Goal: Find specific page/section: Find specific page/section

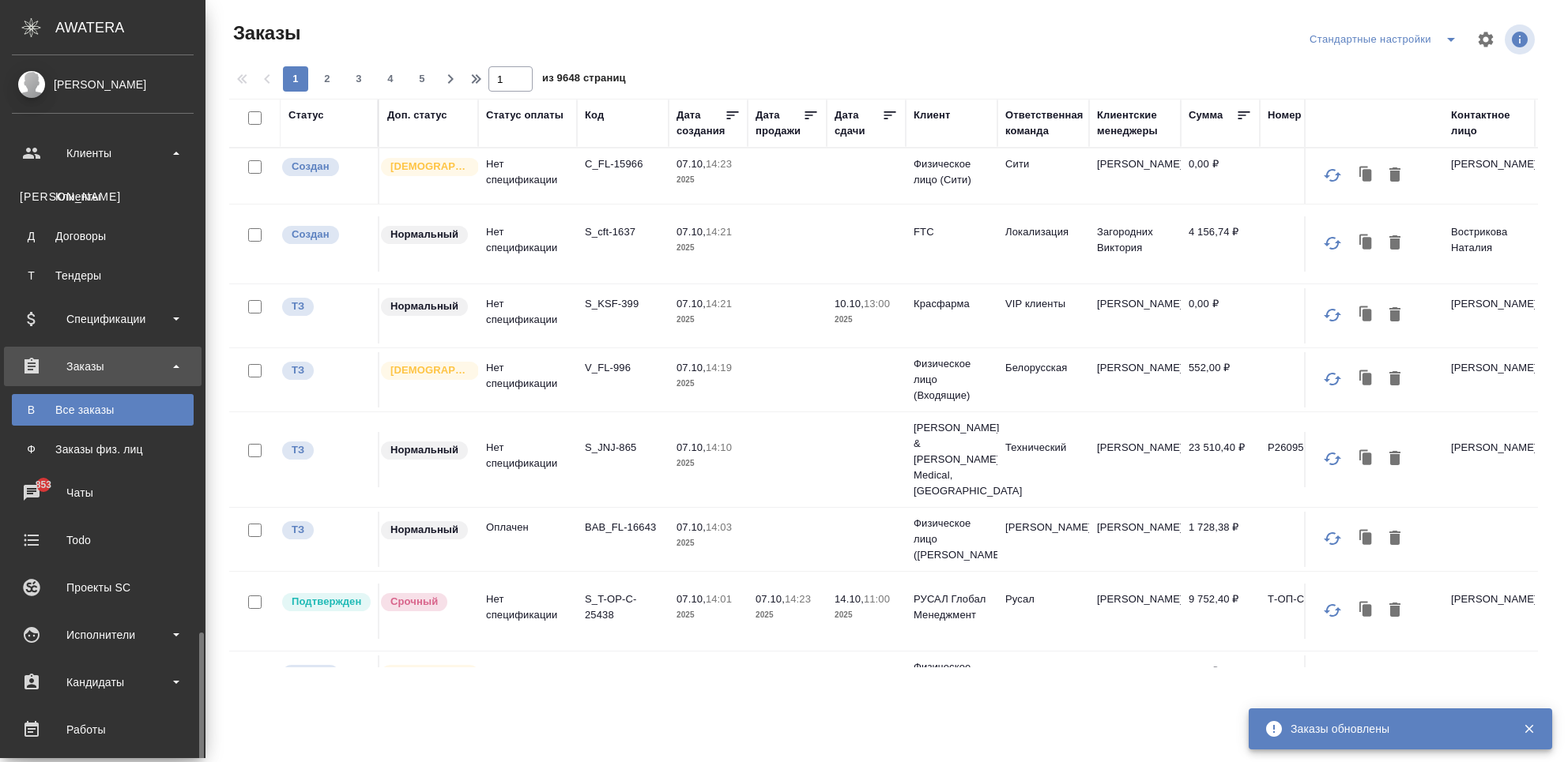
scroll to position [346, 0]
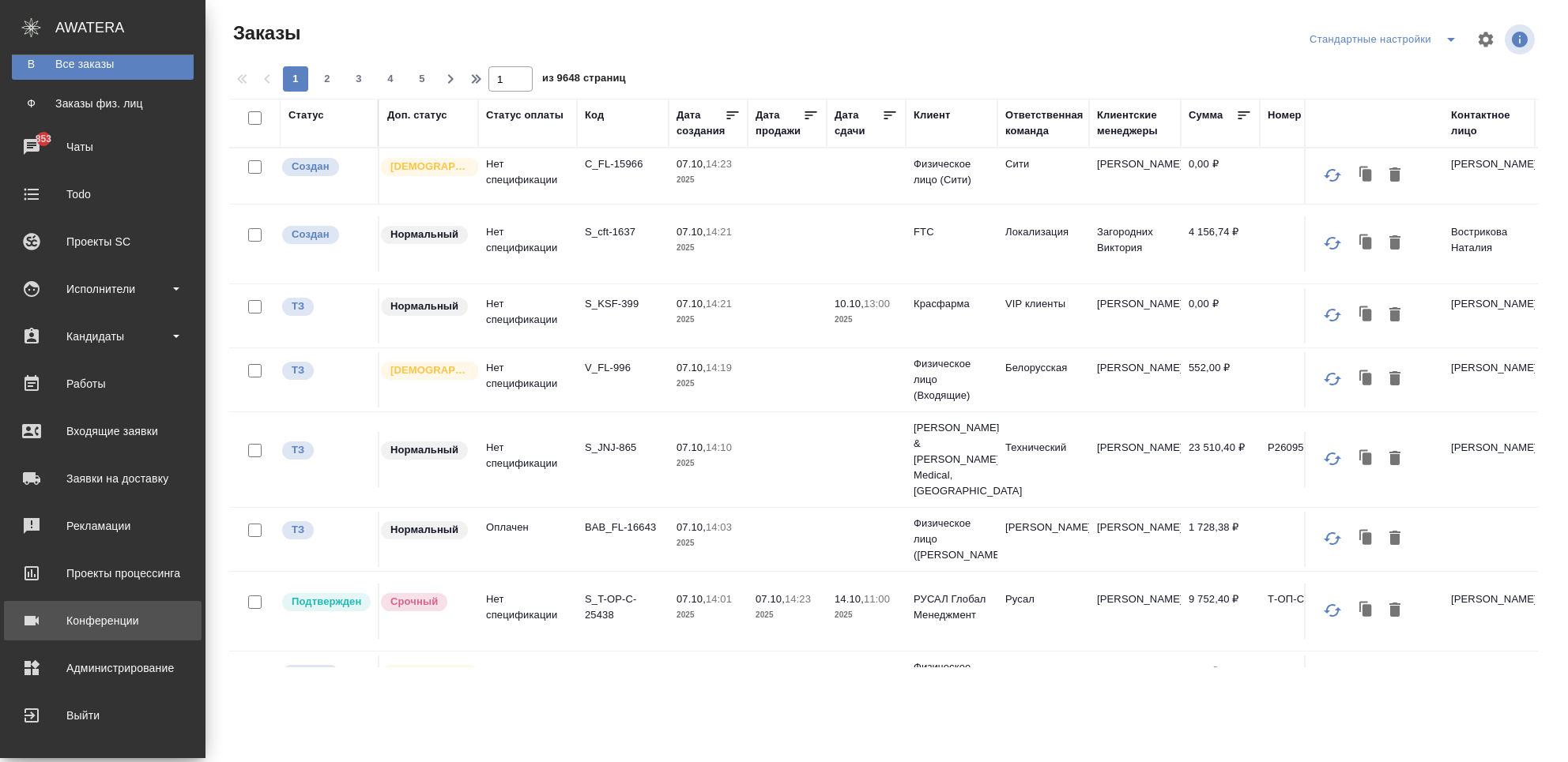
click at [94, 620] on div "Конференции" at bounding box center [103, 622] width 181 height 24
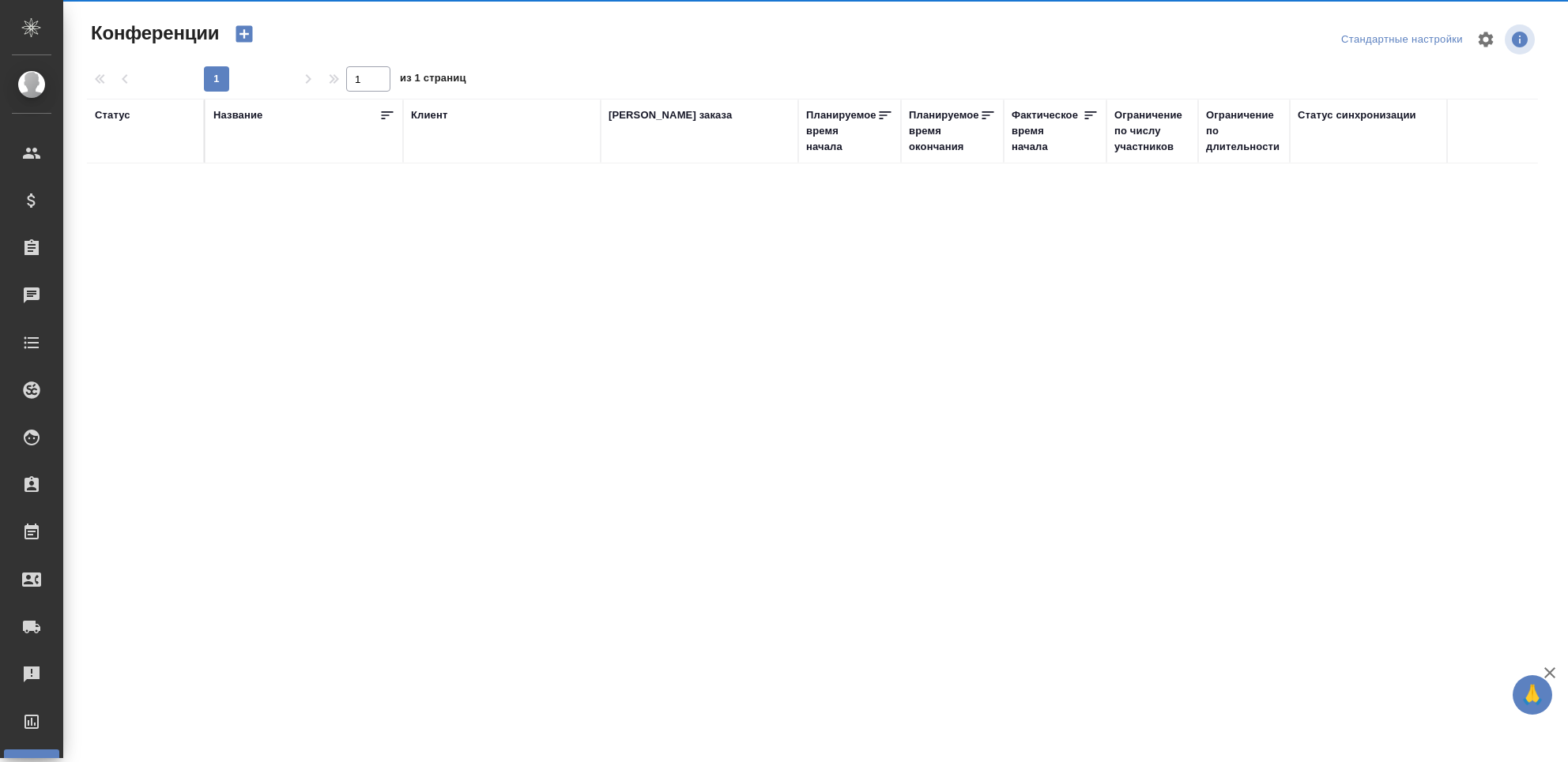
type input "Чехалкова Анастасия"
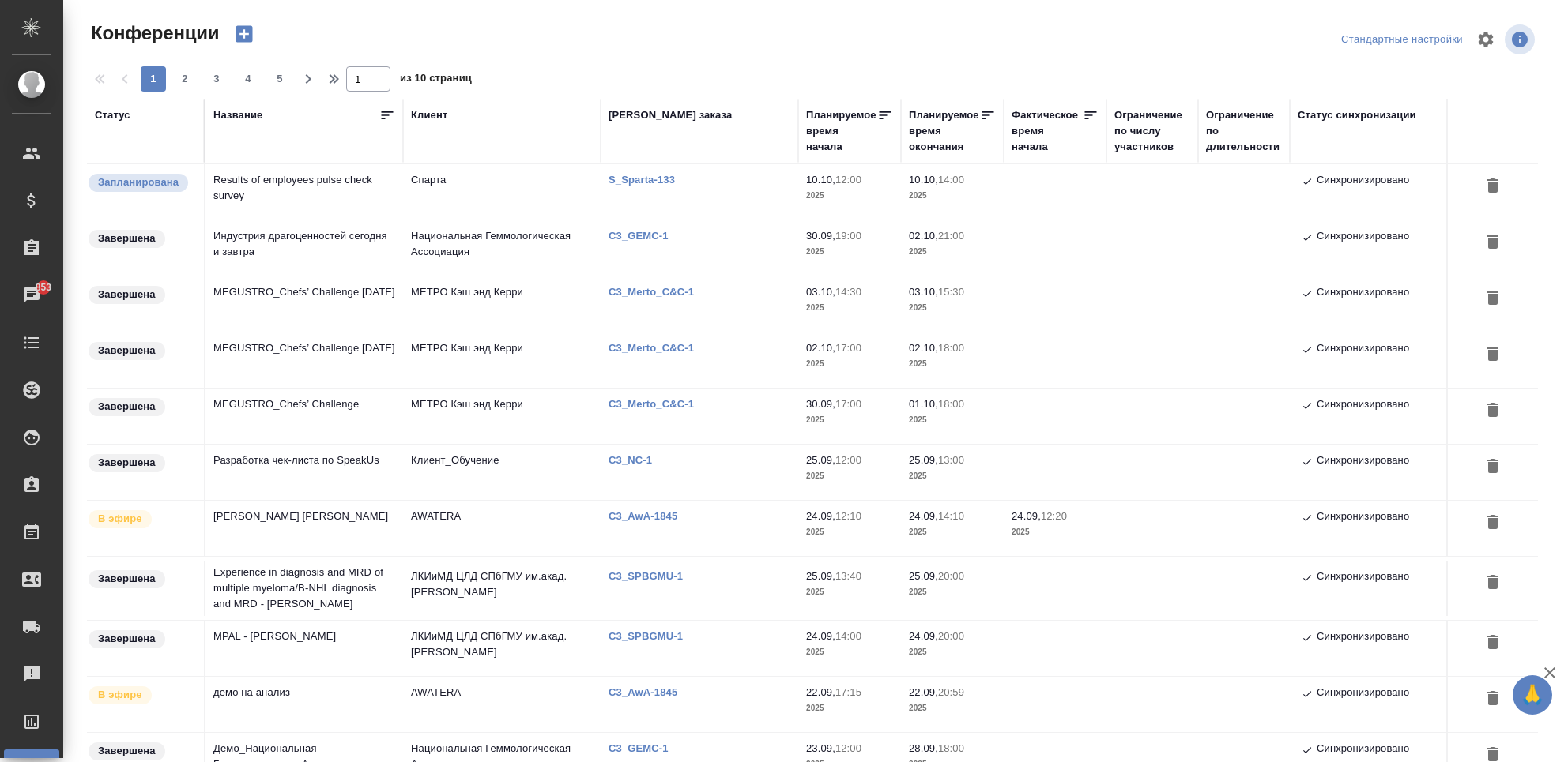
click at [475, 184] on td "Спарта" at bounding box center [502, 192] width 197 height 56
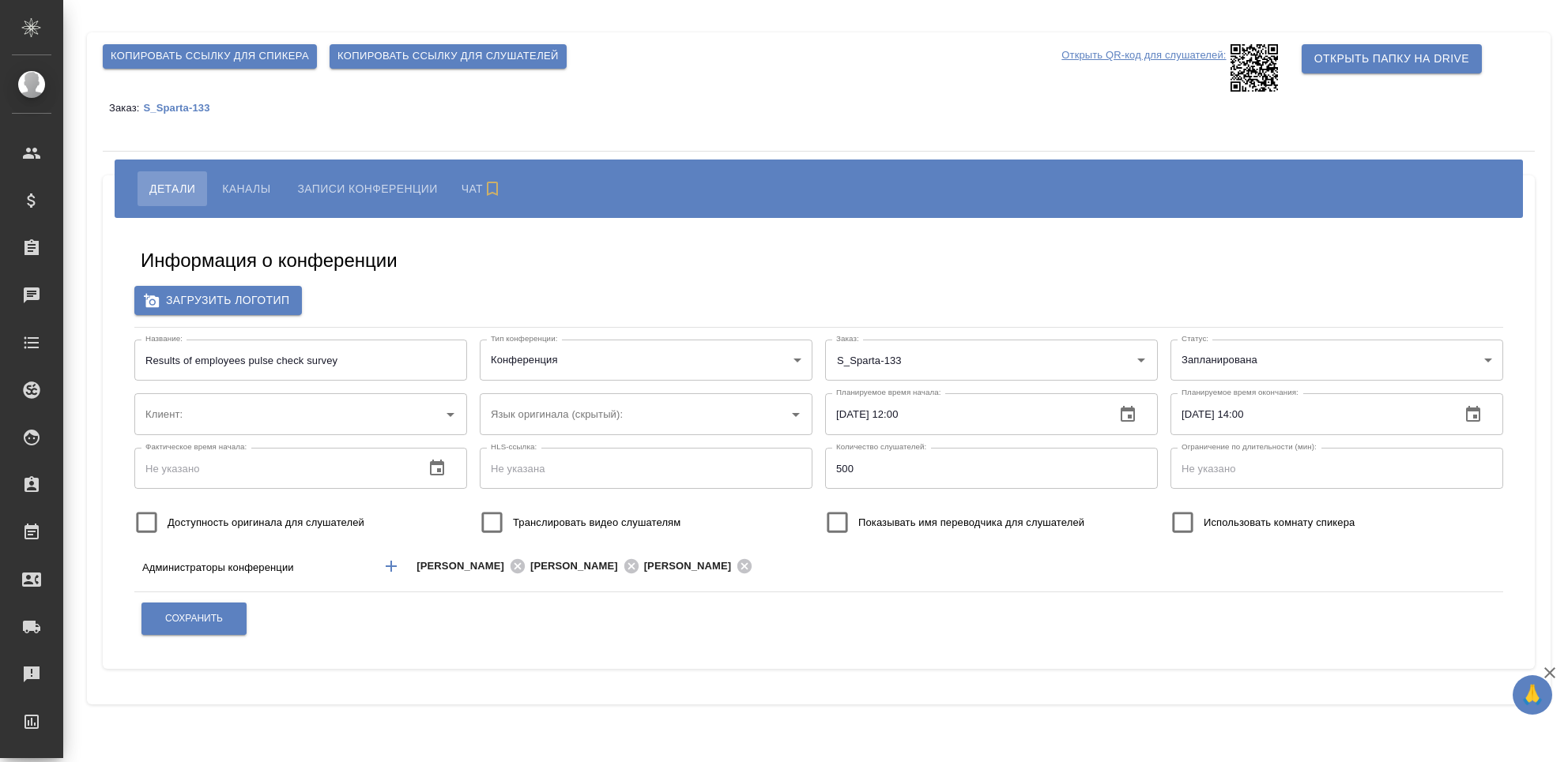
type input "Спарта"
click at [253, 184] on span "Каналы" at bounding box center [246, 188] width 48 height 19
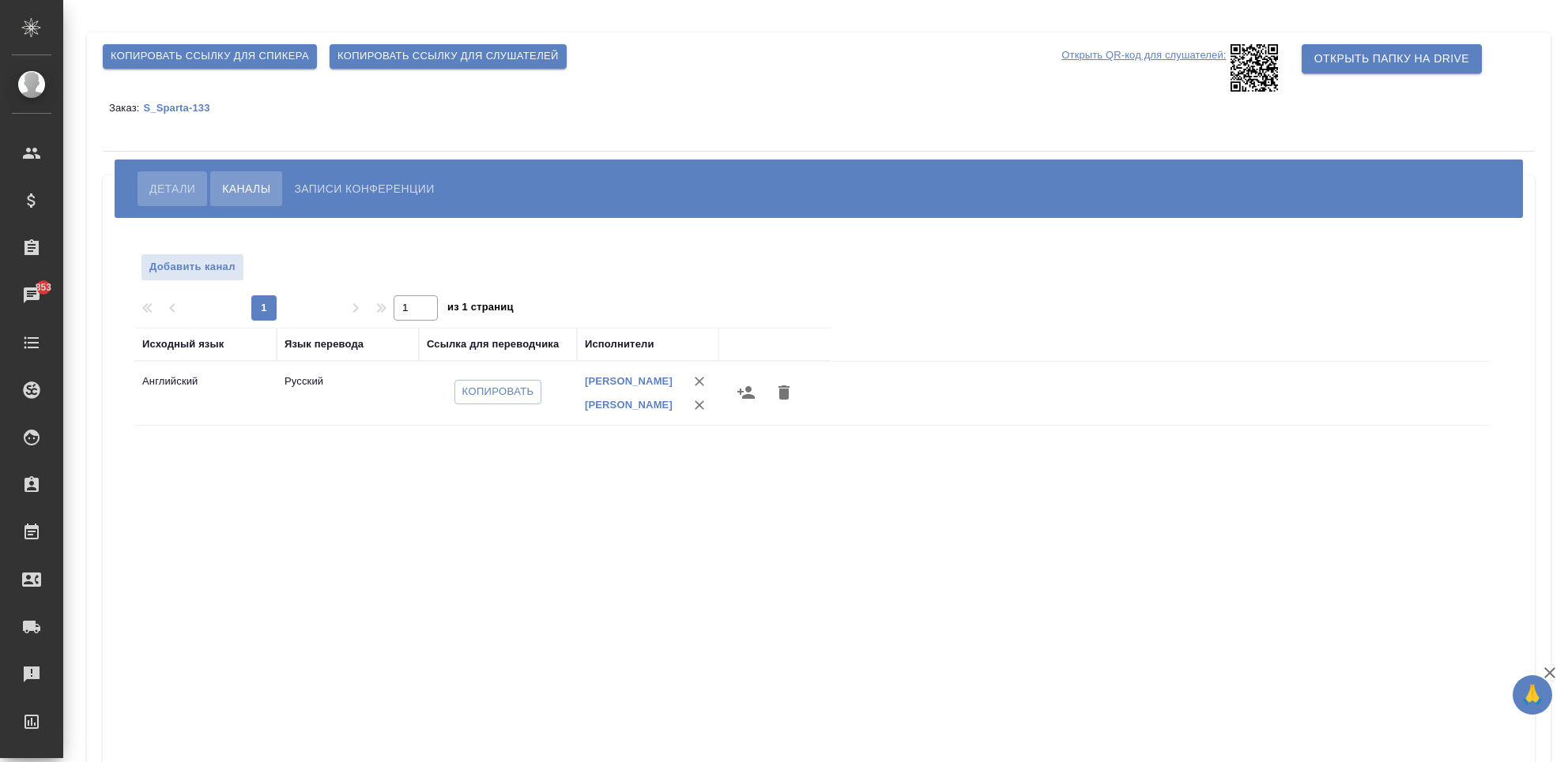
click at [159, 185] on span "Детали" at bounding box center [172, 188] width 46 height 19
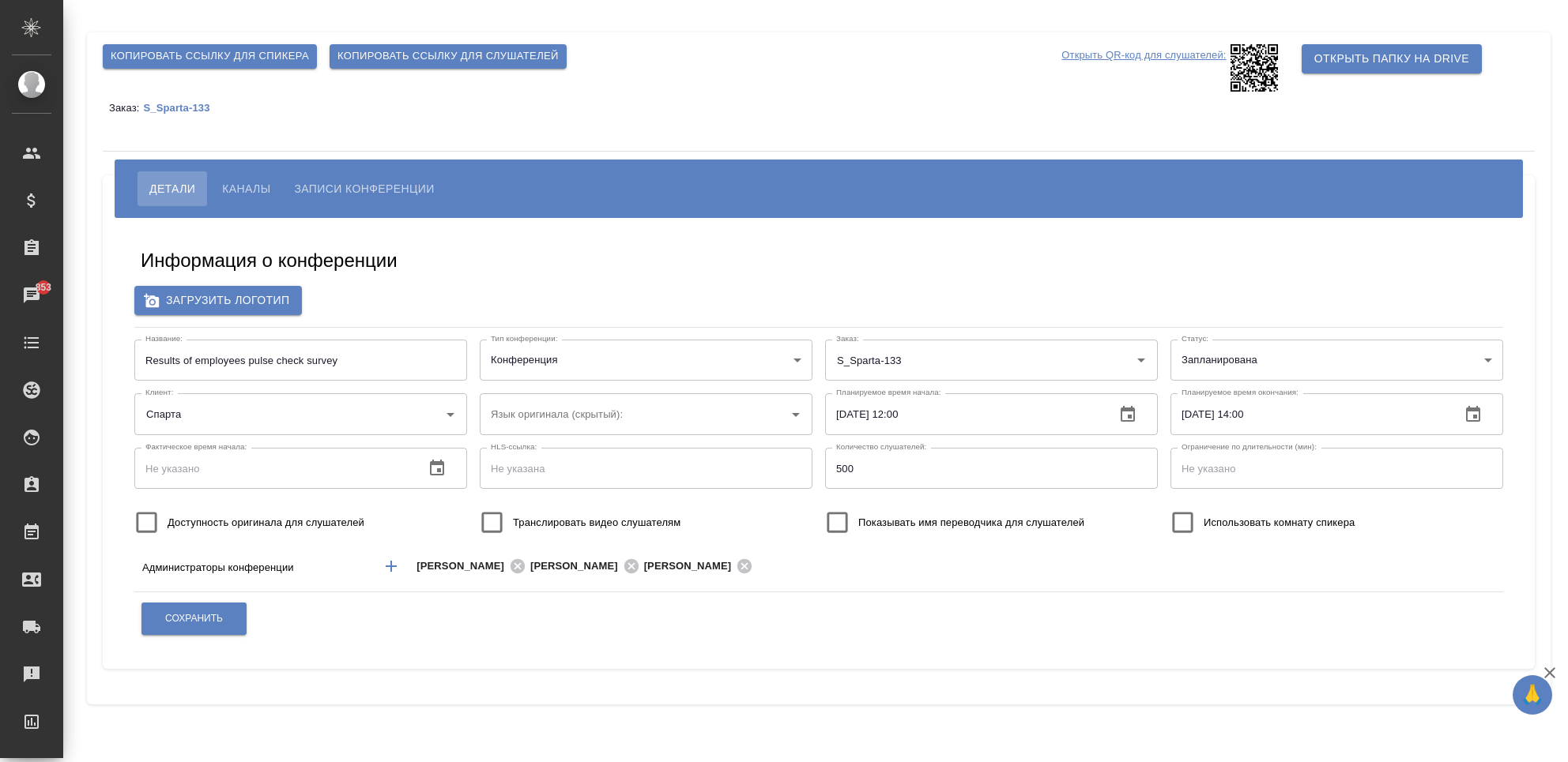
click at [423, 664] on div "Информация о конференции Загрузить логотип Название: Results of employees pulse…" at bounding box center [818, 443] width 1432 height 451
